Goal: Task Accomplishment & Management: Use online tool/utility

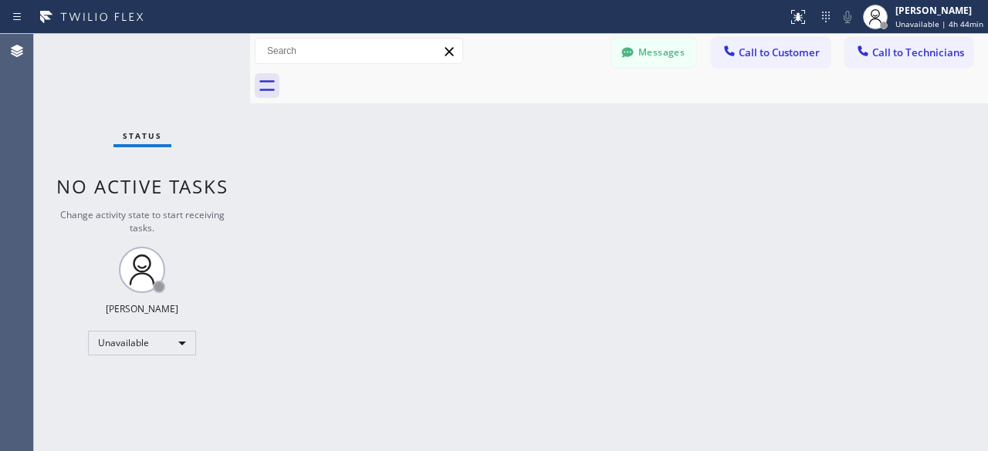
click at [89, 90] on div "Status No active tasks Change activity state to start receiving tasks. [PERSON_…" at bounding box center [142, 242] width 216 height 417
click at [70, 95] on div "Status No active tasks Change activity state to start receiving tasks. [PERSON_…" at bounding box center [142, 242] width 216 height 417
click at [56, 98] on div "Status No active tasks Change activity state to start receiving tasks. [PERSON_…" at bounding box center [142, 242] width 216 height 417
click at [74, 125] on div "Status No active tasks Change activity state to start receiving tasks. [PERSON_…" at bounding box center [142, 242] width 216 height 417
click at [44, 79] on div "Status No active tasks Change activity state to start receiving tasks. [PERSON_…" at bounding box center [142, 242] width 216 height 417
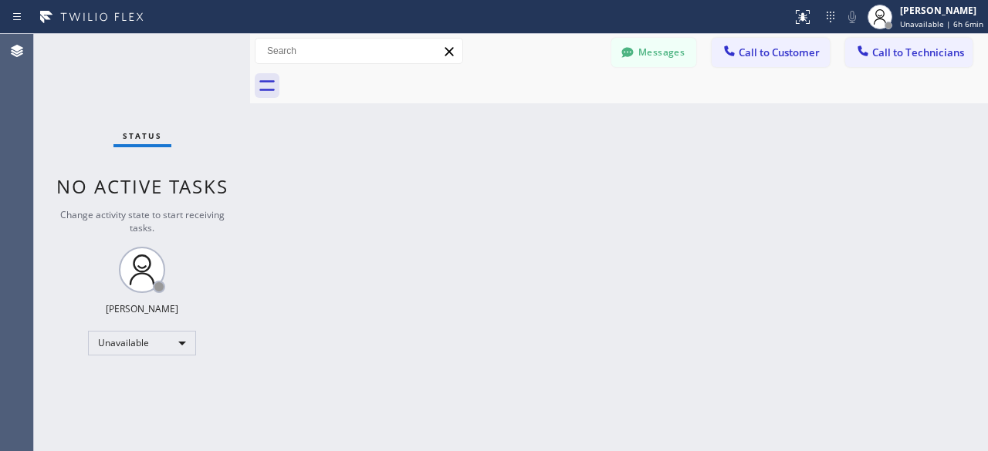
click at [37, 69] on div "Status No active tasks Change activity state to start receiving tasks. [PERSON_…" at bounding box center [142, 242] width 216 height 417
drag, startPoint x: 370, startPoint y: 232, endPoint x: 295, endPoint y: 79, distance: 171.2
click at [370, 232] on div "Back to Dashboard Change Sender ID Customers Technicians [PERSON_NAME] [PERSON_…" at bounding box center [619, 242] width 738 height 417
drag, startPoint x: 78, startPoint y: 76, endPoint x: 194, endPoint y: 39, distance: 121.5
click at [78, 76] on div "Status No active tasks Change activity state to start receiving tasks. [PERSON_…" at bounding box center [142, 242] width 216 height 417
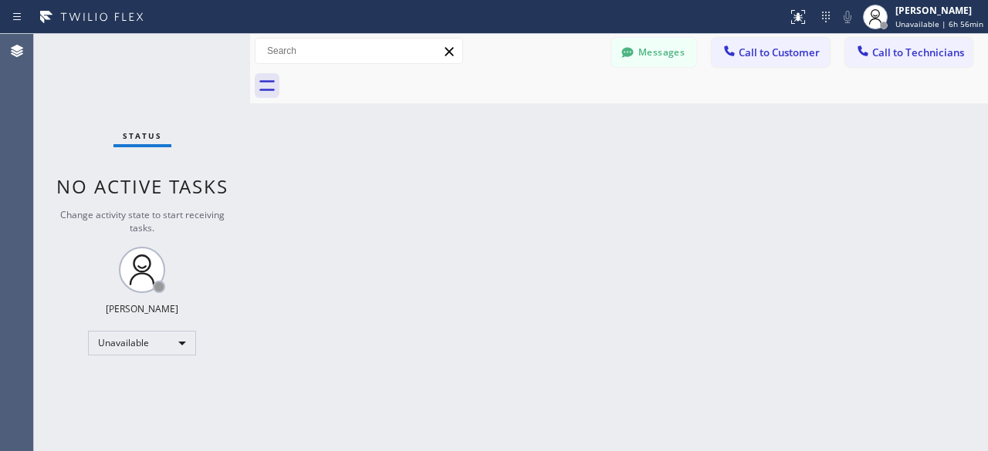
click at [86, 90] on div "Status No active tasks Change activity state to start receiving tasks. [PERSON_…" at bounding box center [142, 242] width 216 height 417
drag, startPoint x: 97, startPoint y: 87, endPoint x: 123, endPoint y: 84, distance: 26.4
click at [97, 87] on div "Status No active tasks Change activity state to start receiving tasks. [PERSON_…" at bounding box center [142, 242] width 216 height 417
